Goal: Task Accomplishment & Management: Manage account settings

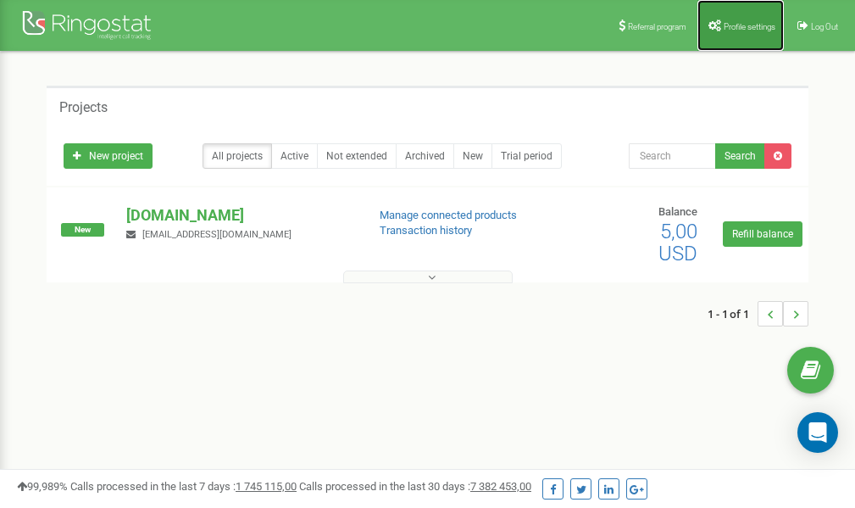
click at [739, 19] on link "Profile settings" at bounding box center [740, 25] width 86 height 51
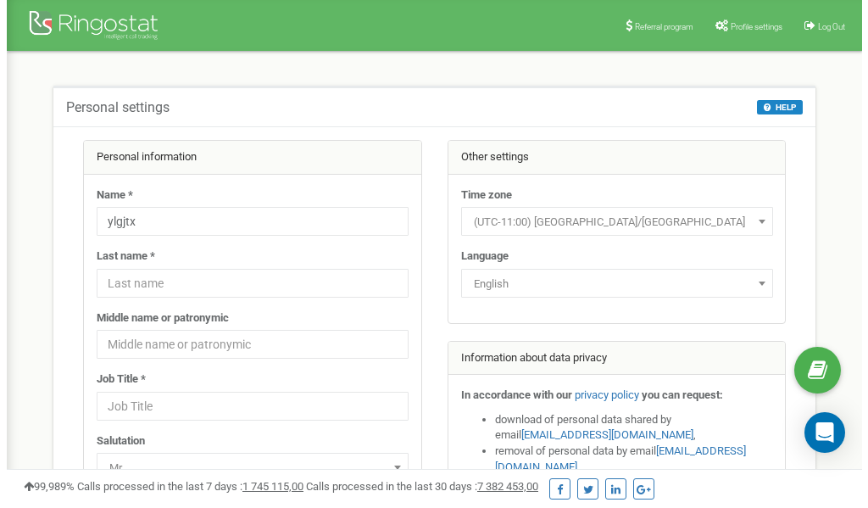
scroll to position [85, 0]
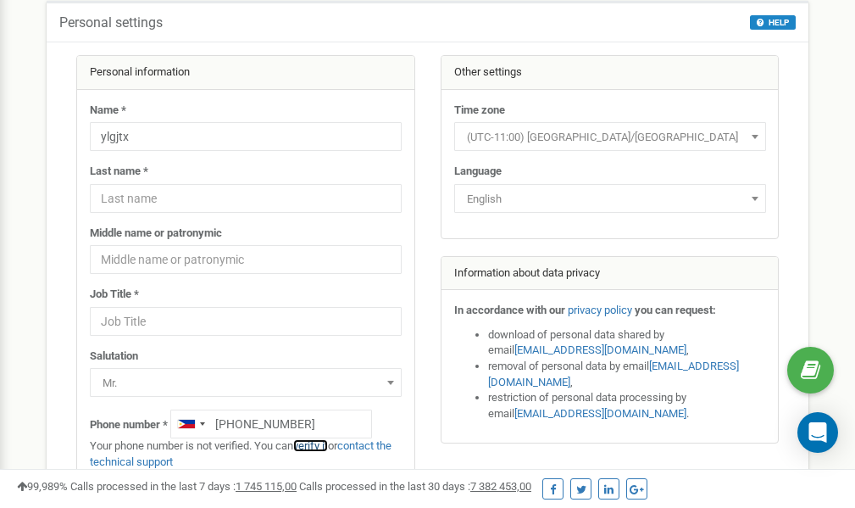
click at [319, 446] on link "verify it" at bounding box center [310, 445] width 35 height 13
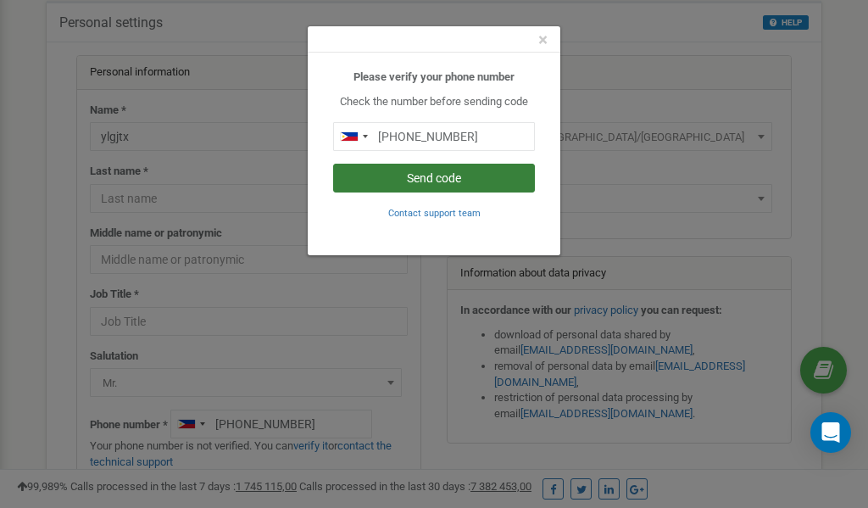
click at [416, 174] on button "Send code" at bounding box center [434, 178] width 202 height 29
